Goal: Task Accomplishment & Management: Use online tool/utility

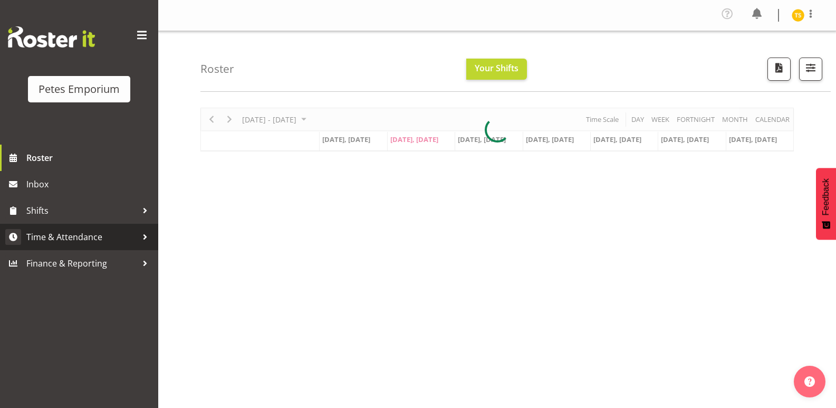
click at [65, 233] on span "Time & Attendance" at bounding box center [81, 237] width 111 height 16
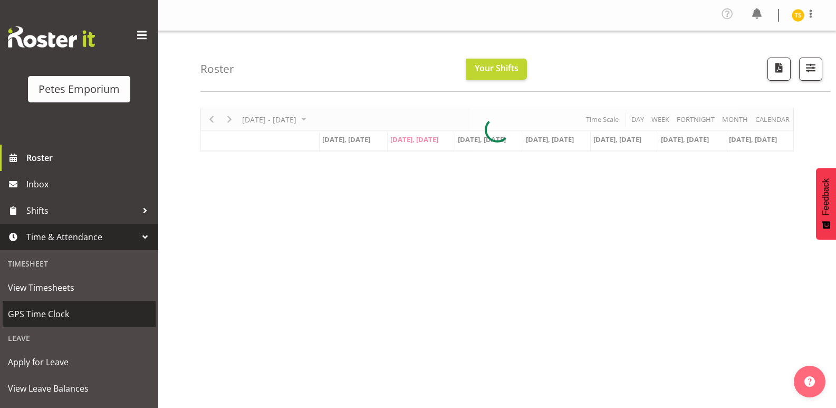
click at [39, 315] on span "GPS Time Clock" at bounding box center [79, 314] width 142 height 16
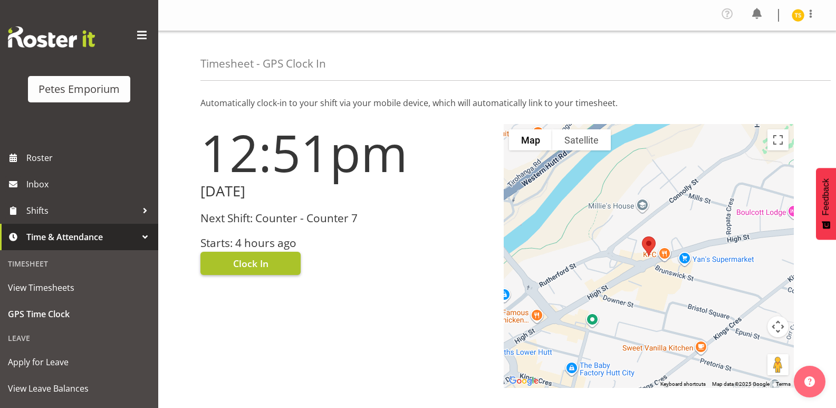
click at [240, 260] on span "Clock In" at bounding box center [250, 263] width 35 height 14
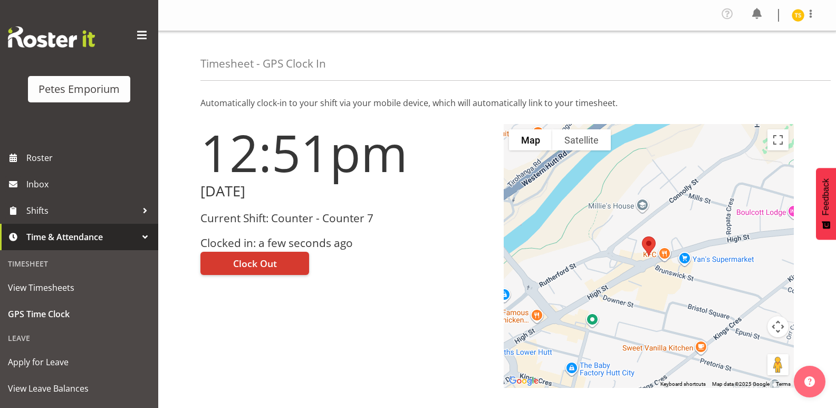
click at [792, 17] on img at bounding box center [798, 15] width 13 height 13
click at [741, 63] on link "Log Out" at bounding box center [766, 58] width 101 height 19
